Goal: Use online tool/utility: Use online tool/utility

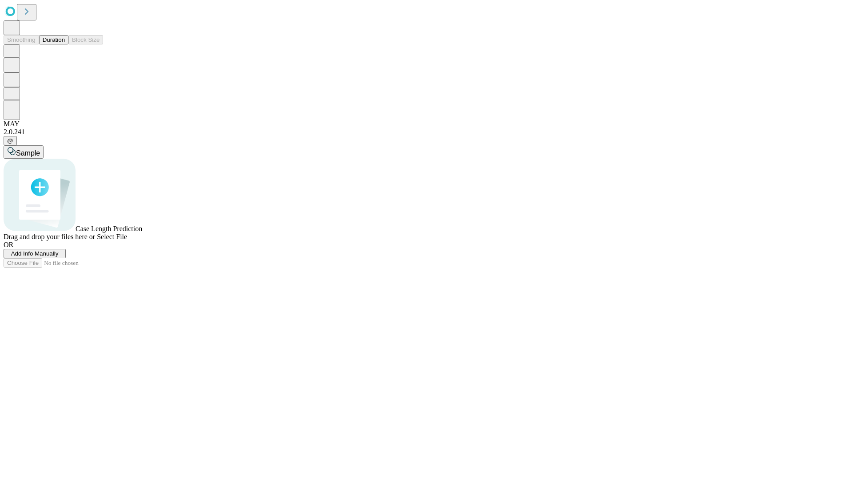
click at [65, 44] on button "Duration" at bounding box center [53, 39] width 29 height 9
click at [127, 240] on span "Select File" at bounding box center [112, 237] width 30 height 8
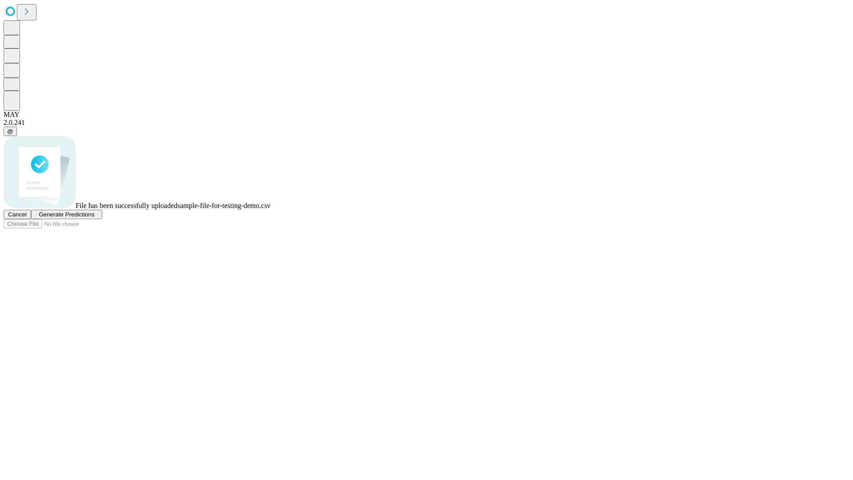
click at [94, 218] on span "Generate Predictions" at bounding box center [67, 214] width 56 height 7
